Goal: Information Seeking & Learning: Understand process/instructions

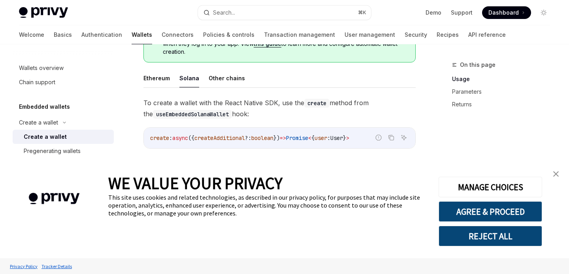
scroll to position [229, 0]
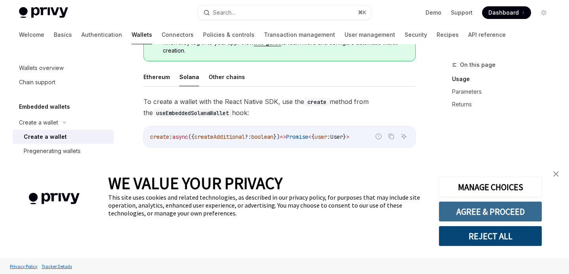
click at [510, 212] on button "AGREE & PROCEED" at bounding box center [491, 211] width 104 height 21
type textarea "*"
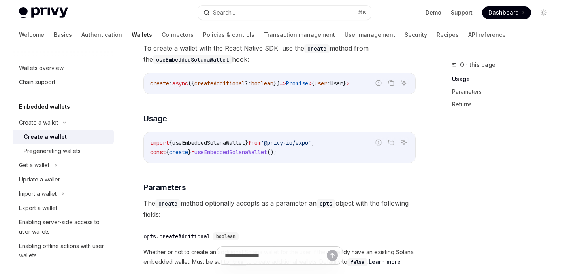
scroll to position [285, 0]
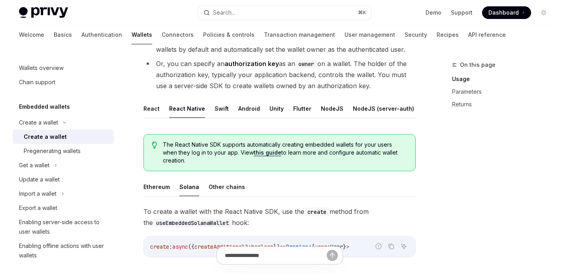
scroll to position [120, 0]
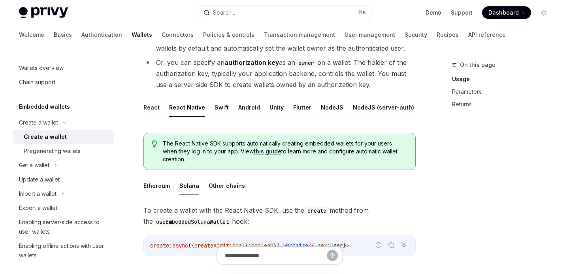
click at [254, 153] on link "this guide" at bounding box center [268, 151] width 28 height 7
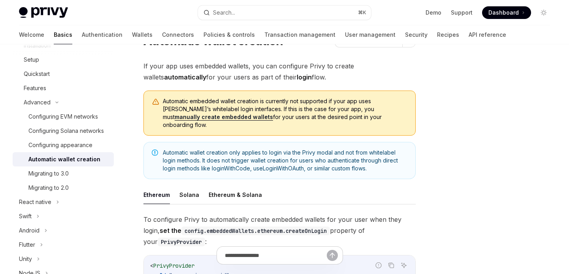
scroll to position [40, 0]
click at [193, 190] on button "Solana" at bounding box center [189, 194] width 20 height 19
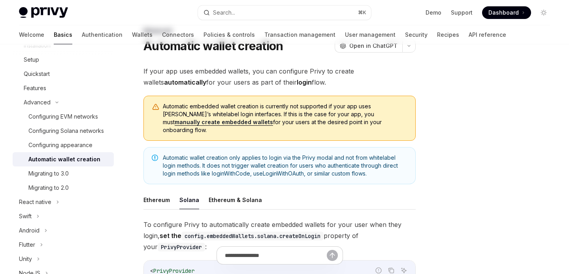
scroll to position [40, 0]
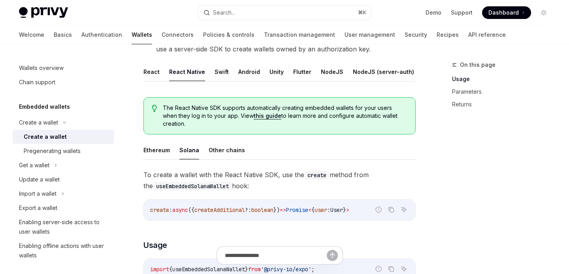
scroll to position [155, 0]
click at [254, 116] on link "this guide" at bounding box center [268, 116] width 28 height 7
click at [254, 118] on link "this guide" at bounding box center [268, 116] width 28 height 7
click at [255, 117] on link "this guide" at bounding box center [268, 116] width 28 height 7
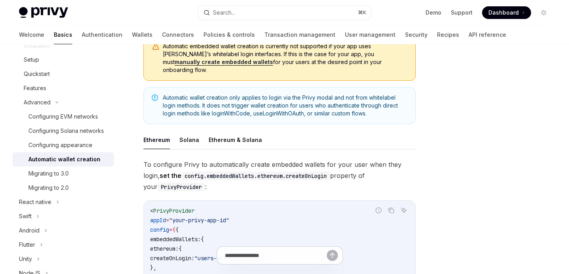
scroll to position [170, 0]
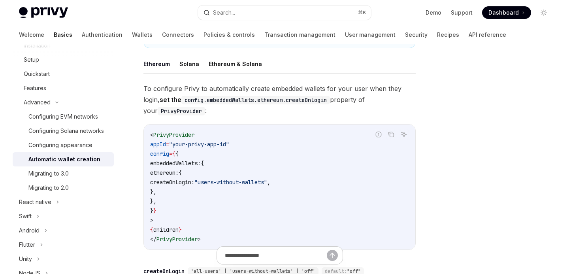
click at [187, 55] on button "Solana" at bounding box center [189, 64] width 20 height 19
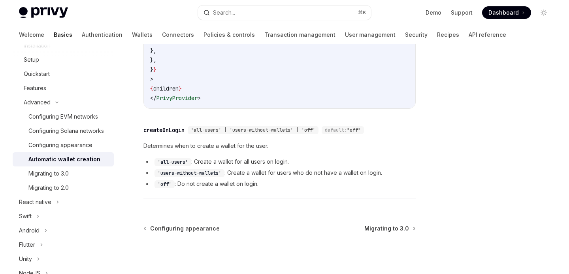
scroll to position [359, 0]
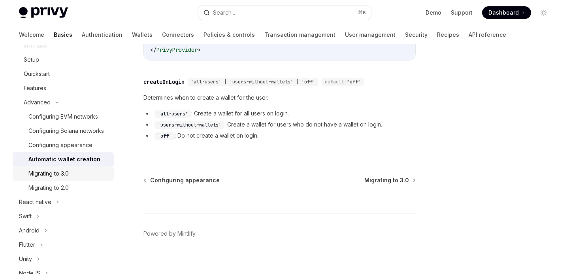
click at [79, 175] on div "Migrating to 3.0" at bounding box center [68, 173] width 81 height 9
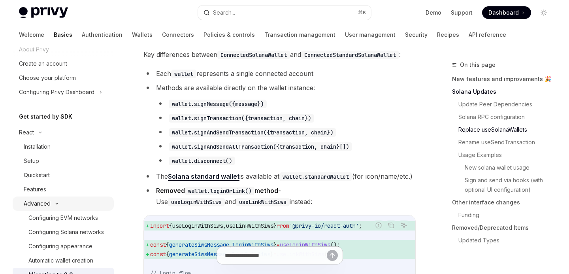
scroll to position [23, 0]
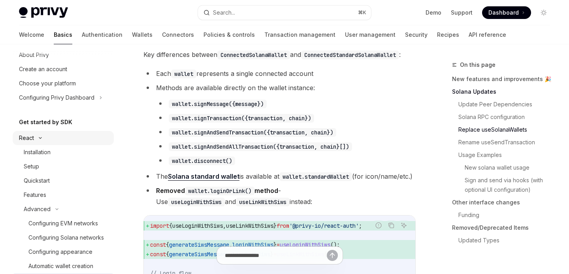
click at [36, 138] on icon at bounding box center [40, 137] width 9 height 3
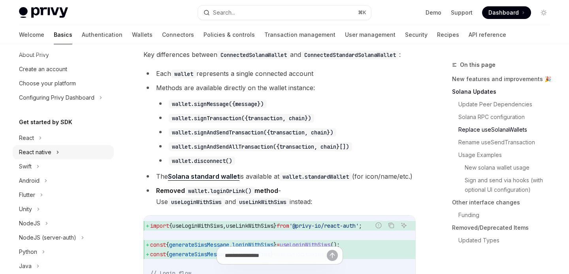
click at [40, 149] on div "React native" at bounding box center [35, 151] width 32 height 9
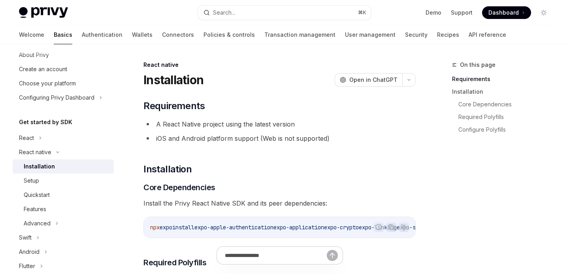
click at [43, 167] on div "Installation" at bounding box center [39, 166] width 31 height 9
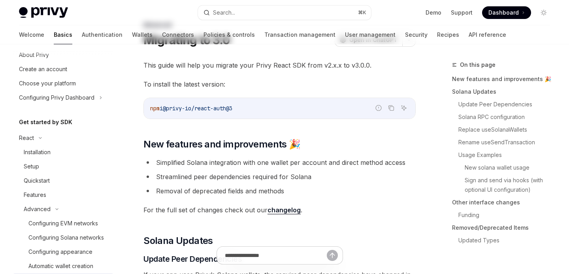
scroll to position [144, 0]
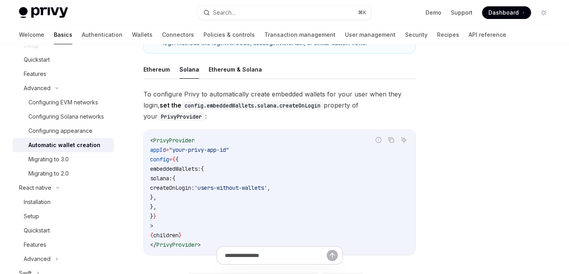
scroll to position [170, 0]
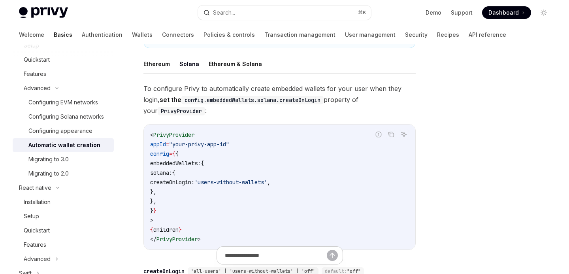
scroll to position [166, 0]
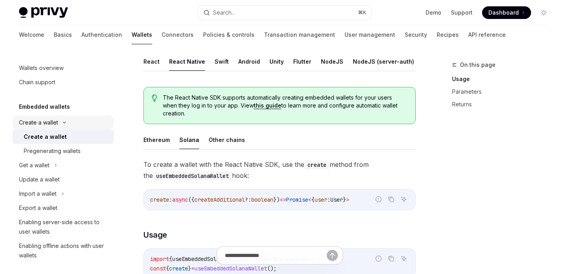
click at [37, 118] on div "Create a wallet" at bounding box center [38, 122] width 39 height 9
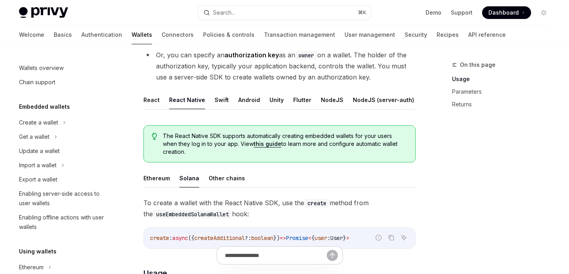
scroll to position [119, 0]
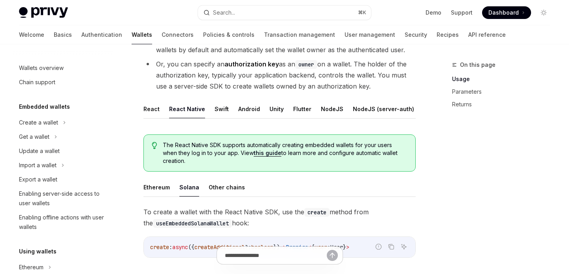
click at [254, 153] on link "this guide" at bounding box center [268, 152] width 28 height 7
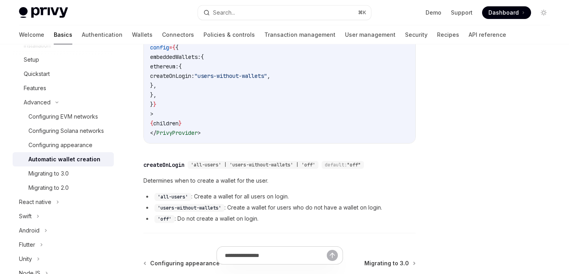
scroll to position [359, 0]
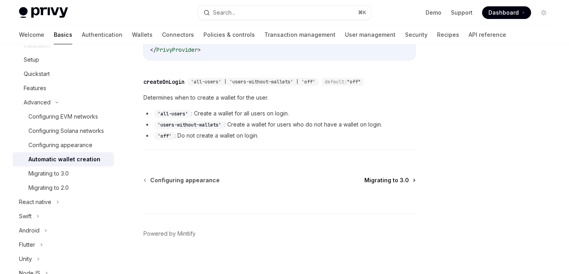
click at [383, 176] on span "Migrating to 3.0" at bounding box center [387, 180] width 45 height 8
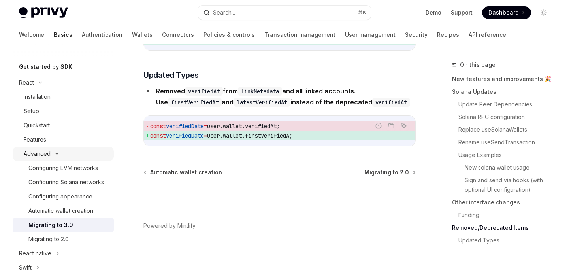
scroll to position [64, 0]
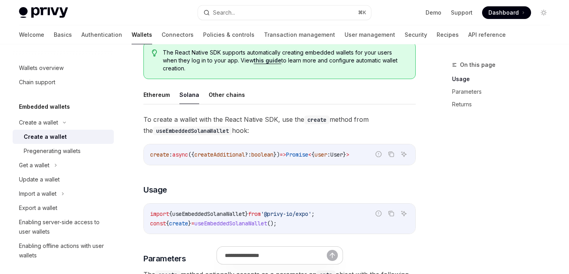
scroll to position [113, 0]
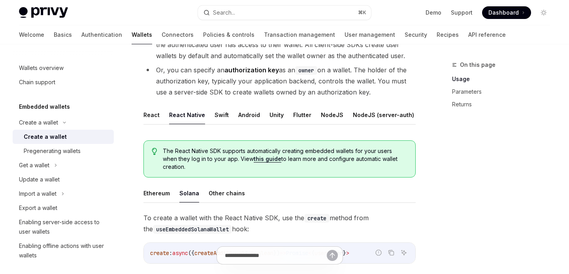
click at [254, 160] on link "this guide" at bounding box center [268, 158] width 28 height 7
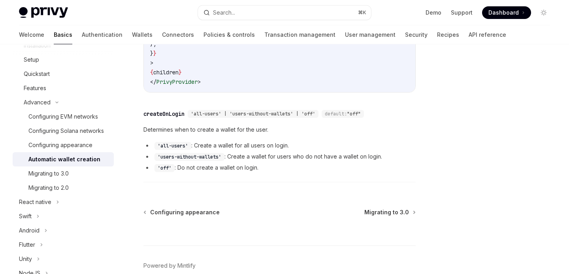
scroll to position [338, 0]
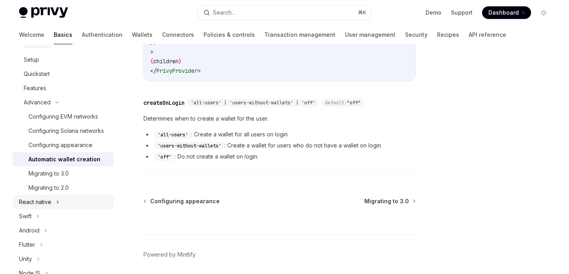
click at [44, 203] on div "React native" at bounding box center [35, 201] width 32 height 9
click at [44, 215] on div "Installation" at bounding box center [37, 216] width 27 height 9
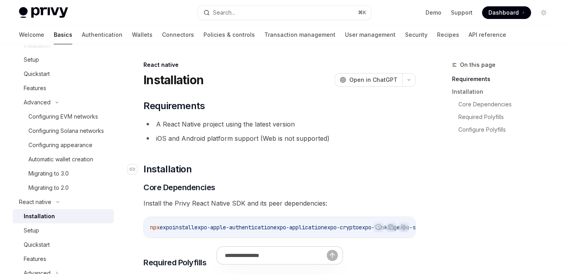
type textarea "*"
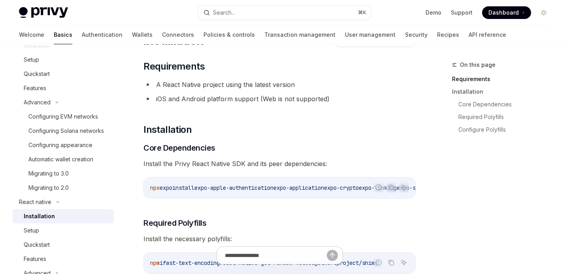
scroll to position [42, 0]
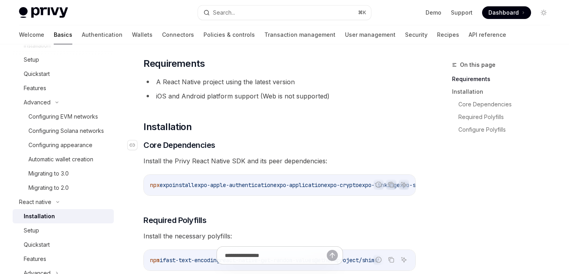
click at [345, 142] on h3 "​ Core Dependencies" at bounding box center [280, 145] width 272 height 11
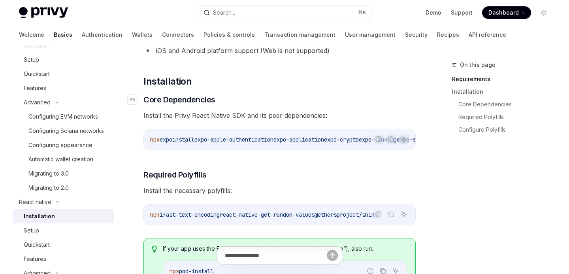
scroll to position [98, 0]
